Goal: Contribute content: Contribute content

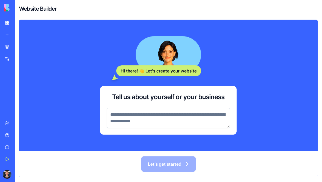
click at [176, 123] on textarea at bounding box center [168, 118] width 123 height 20
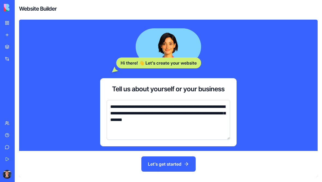
type textarea "**********"
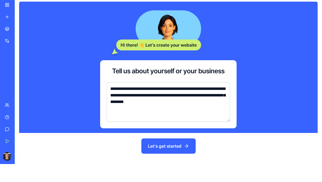
click at [191, 157] on button "Let's get started" at bounding box center [168, 164] width 54 height 15
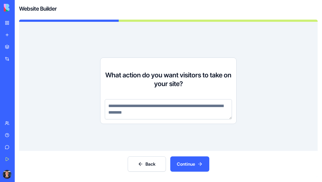
click at [200, 99] on textarea at bounding box center [168, 109] width 127 height 20
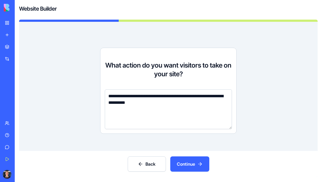
type textarea "**********"
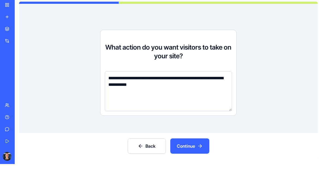
click at [197, 157] on button "Continue" at bounding box center [189, 164] width 39 height 15
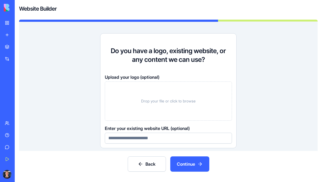
click at [152, 167] on button "Back" at bounding box center [147, 164] width 38 height 15
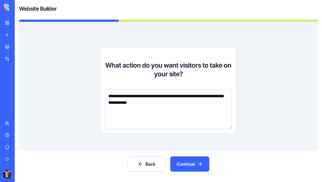
click at [151, 169] on button "Back" at bounding box center [147, 164] width 38 height 15
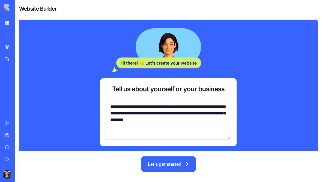
click at [187, 167] on button "Let's get started" at bounding box center [168, 164] width 54 height 15
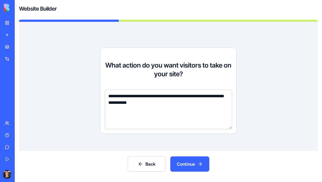
click at [198, 167] on button "Continue" at bounding box center [189, 164] width 39 height 15
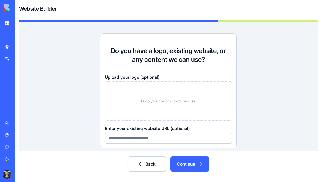
click at [195, 169] on button "Continue" at bounding box center [189, 164] width 39 height 15
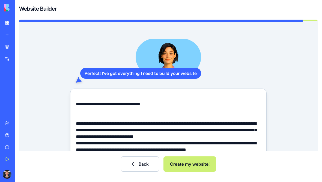
scroll to position [52, 0]
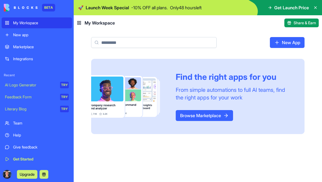
click at [212, 116] on link "Browse Marketplace" at bounding box center [204, 115] width 57 height 11
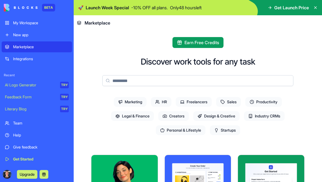
click at [203, 104] on span "Freelancers" at bounding box center [194, 102] width 36 height 10
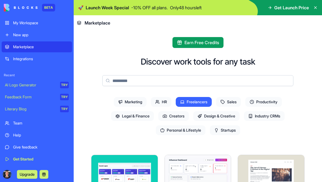
click at [207, 78] on input at bounding box center [197, 80] width 191 height 11
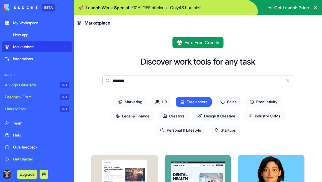
type input "*******"
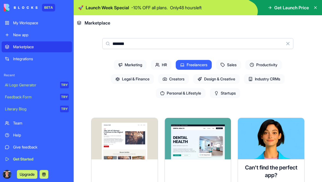
scroll to position [37, 0]
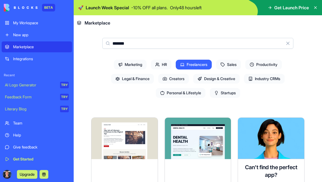
click at [204, 68] on span "Freelancers" at bounding box center [194, 65] width 36 height 10
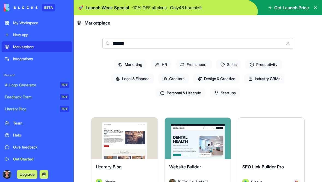
click at [223, 45] on input "*******" at bounding box center [197, 43] width 191 height 11
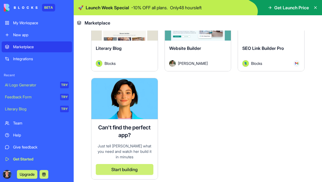
scroll to position [163, 0]
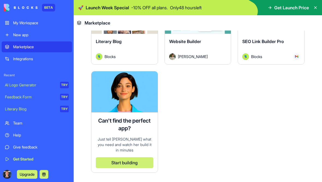
click at [137, 158] on button "Start building" at bounding box center [125, 163] width 58 height 11
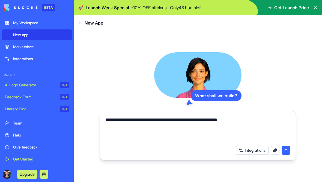
click at [256, 150] on button "Integrations" at bounding box center [252, 150] width 33 height 9
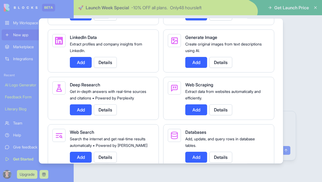
scroll to position [759, 0]
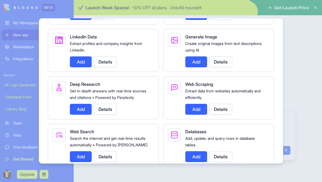
click at [85, 115] on button "Add" at bounding box center [81, 109] width 22 height 11
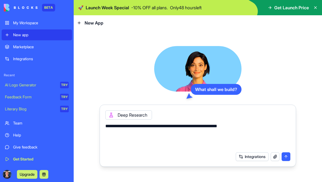
click at [254, 130] on textarea "**********" at bounding box center [197, 136] width 185 height 26
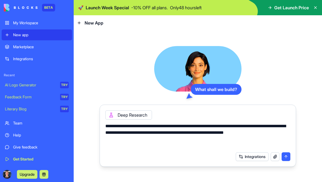
type textarea "**********"
click at [256, 161] on button "Integrations" at bounding box center [252, 157] width 33 height 9
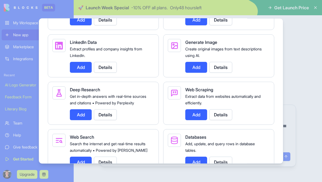
scroll to position [755, 0]
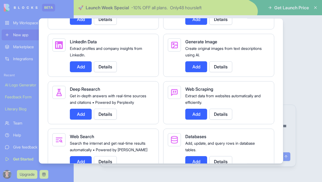
click at [199, 117] on button "Add" at bounding box center [196, 114] width 22 height 11
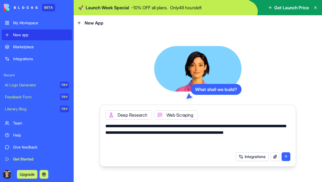
click at [254, 161] on button "Integrations" at bounding box center [252, 157] width 33 height 9
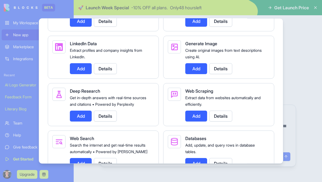
scroll to position [752, 0]
click at [85, 67] on button "Add" at bounding box center [81, 69] width 22 height 11
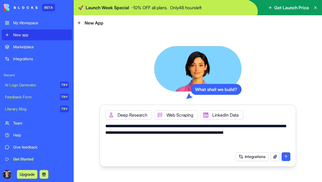
click at [256, 158] on button "Integrations" at bounding box center [252, 157] width 33 height 9
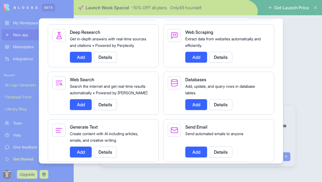
scroll to position [812, 0]
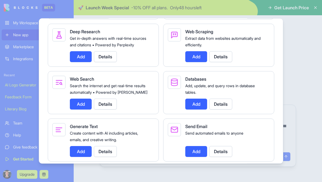
click at [84, 107] on button "Add" at bounding box center [81, 104] width 22 height 11
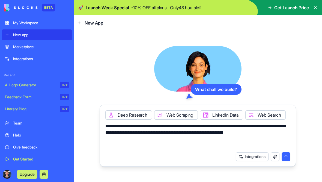
click at [254, 161] on button "Integrations" at bounding box center [252, 157] width 33 height 9
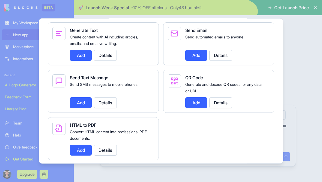
scroll to position [908, 0]
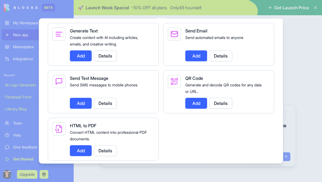
click at [305, 132] on div at bounding box center [161, 91] width 322 height 182
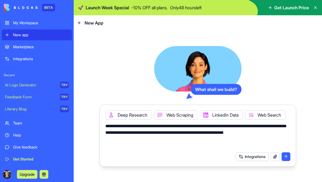
click at [286, 161] on button "submit" at bounding box center [286, 157] width 9 height 9
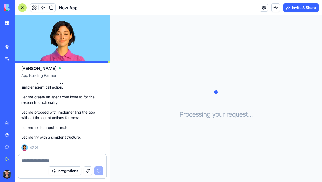
scroll to position [407, 0]
